Goal: Transaction & Acquisition: Purchase product/service

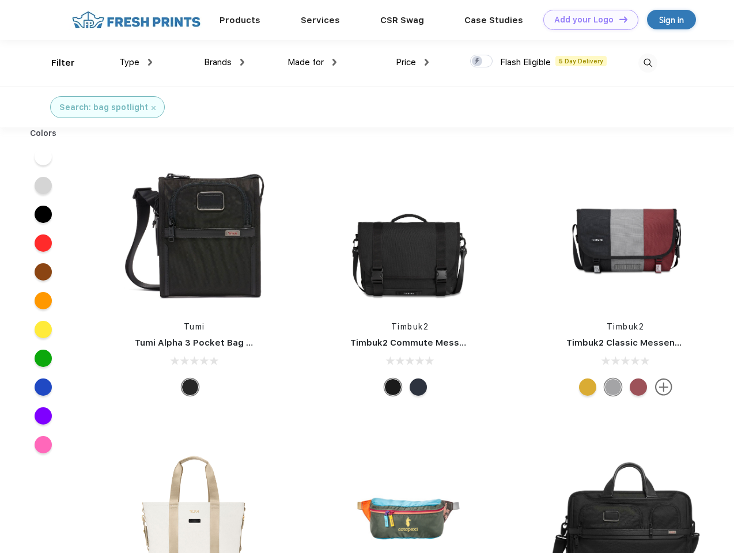
scroll to position [1, 0]
click at [586, 20] on link "Add your Logo Design Tool" at bounding box center [590, 20] width 95 height 20
click at [0, 0] on div "Design Tool" at bounding box center [0, 0] width 0 height 0
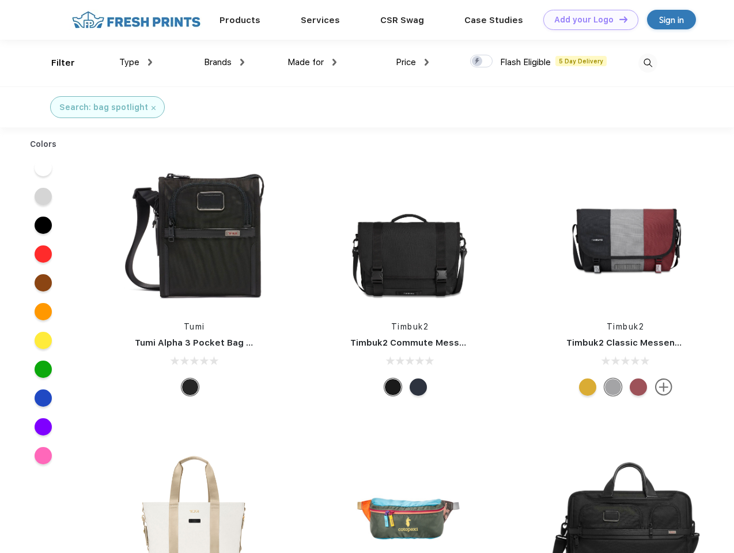
click at [618, 19] on link "Add your Logo Design Tool" at bounding box center [590, 20] width 95 height 20
click at [55, 63] on div "Filter" at bounding box center [63, 62] width 24 height 13
click at [136, 62] on span "Type" at bounding box center [129, 62] width 20 height 10
click at [224, 62] on span "Brands" at bounding box center [218, 62] width 28 height 10
click at [312, 62] on span "Made for" at bounding box center [305, 62] width 36 height 10
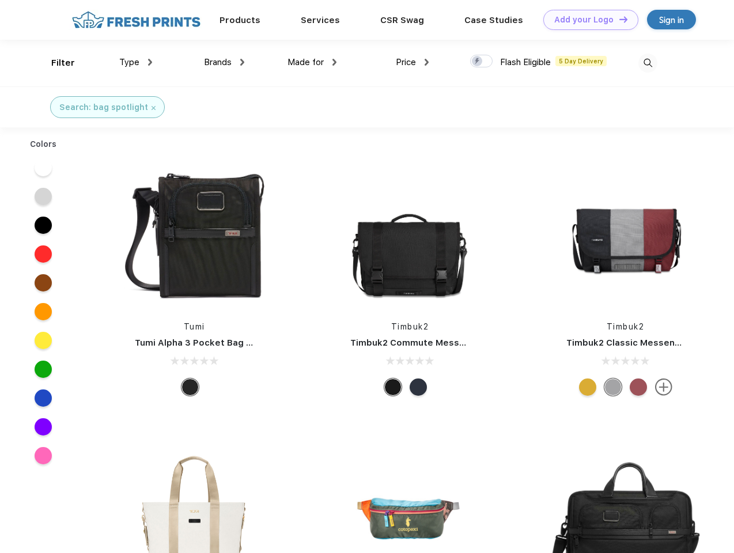
click at [412, 62] on span "Price" at bounding box center [406, 62] width 20 height 10
click at [481, 62] on div at bounding box center [481, 61] width 22 height 13
click at [477, 62] on input "checkbox" at bounding box center [473, 57] width 7 height 7
click at [647, 63] on img at bounding box center [647, 63] width 19 height 19
